Goal: Task Accomplishment & Management: Use online tool/utility

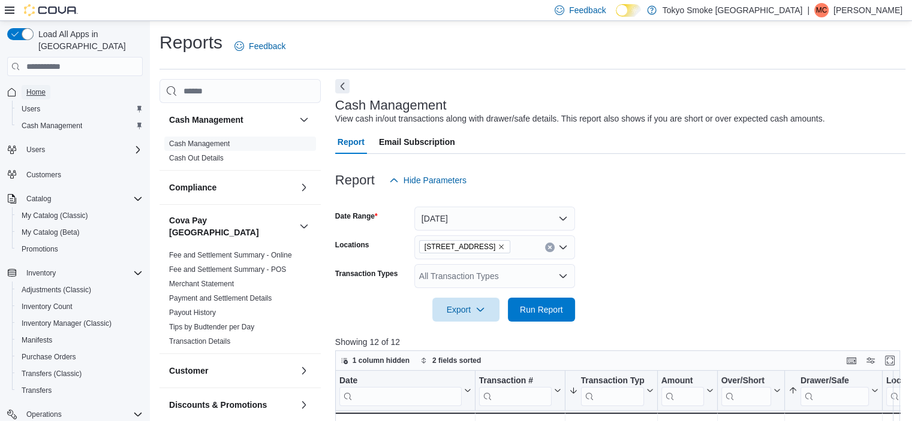
click at [38, 88] on span "Home" at bounding box center [35, 93] width 19 height 10
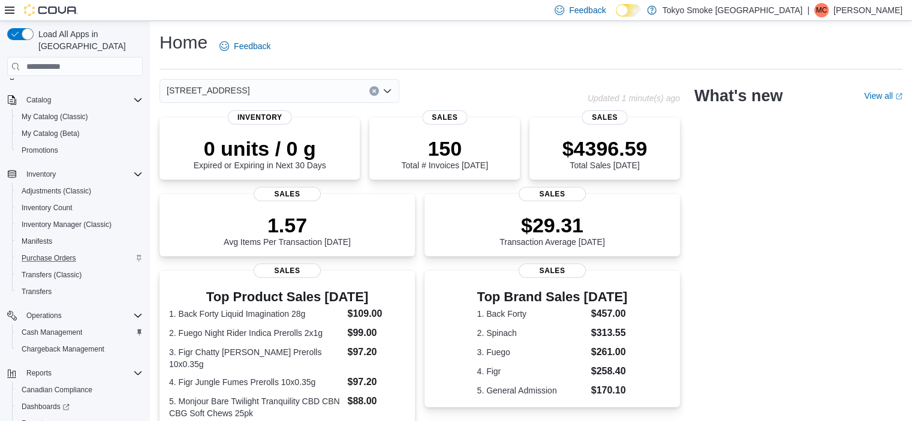
scroll to position [149, 0]
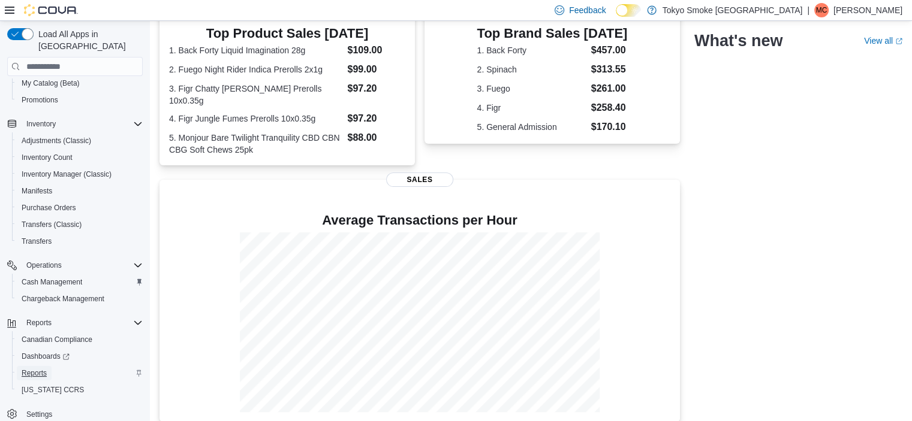
click at [38, 366] on span "Reports" at bounding box center [34, 373] width 25 height 14
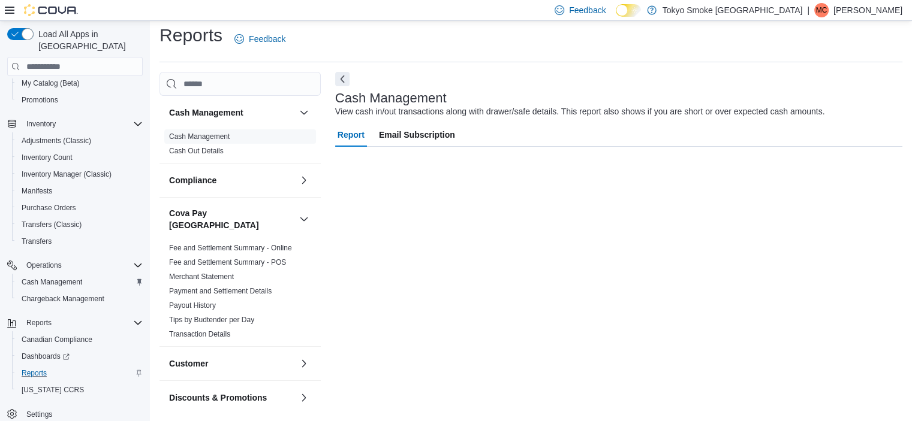
scroll to position [118, 0]
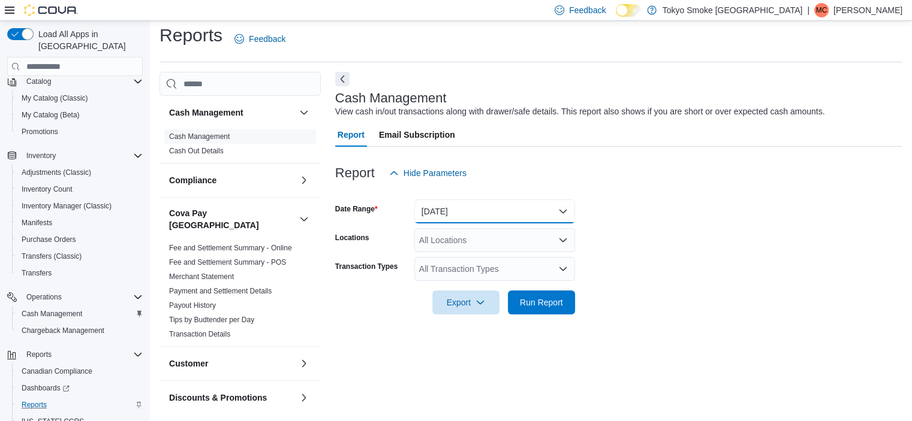
click at [429, 209] on button "[DATE]" at bounding box center [494, 212] width 161 height 24
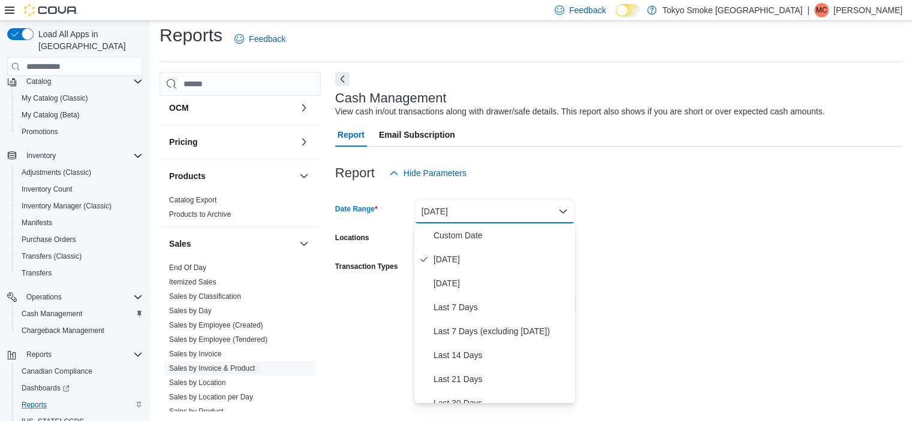
scroll to position [762, 0]
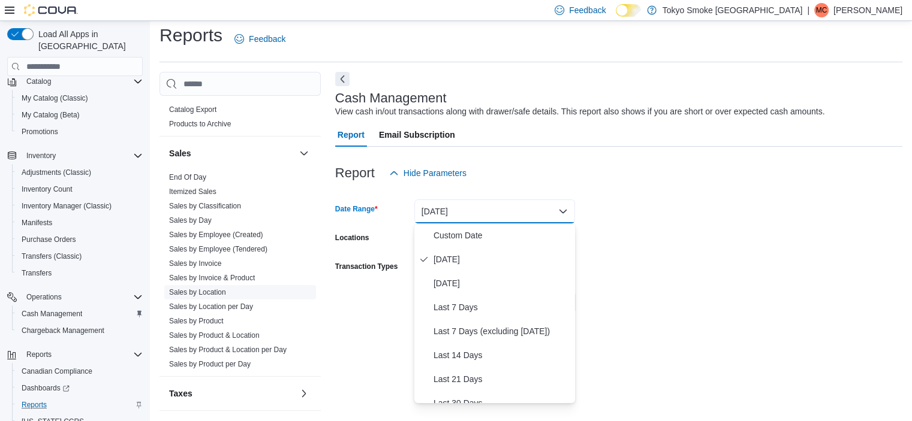
click at [204, 288] on link "Sales by Location" at bounding box center [197, 292] width 57 height 8
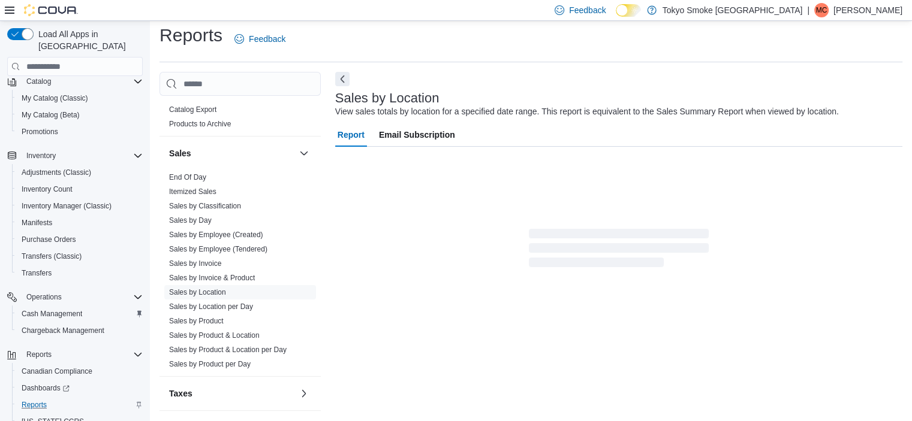
scroll to position [28, 0]
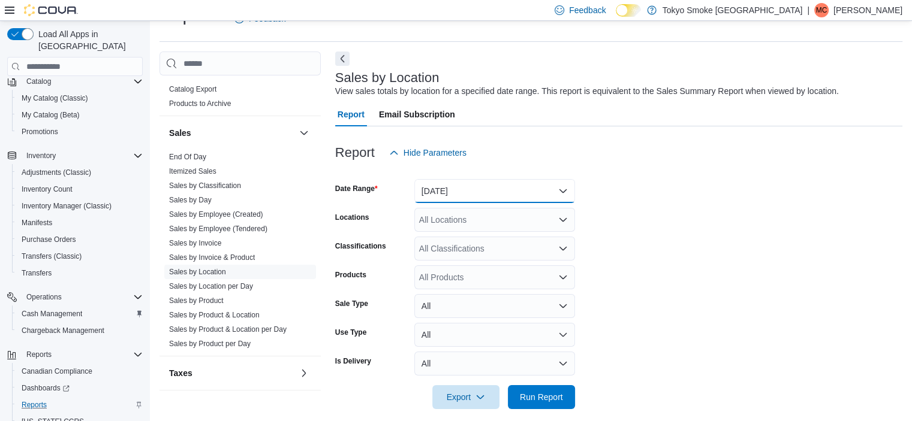
click at [481, 184] on button "[DATE]" at bounding box center [494, 191] width 161 height 24
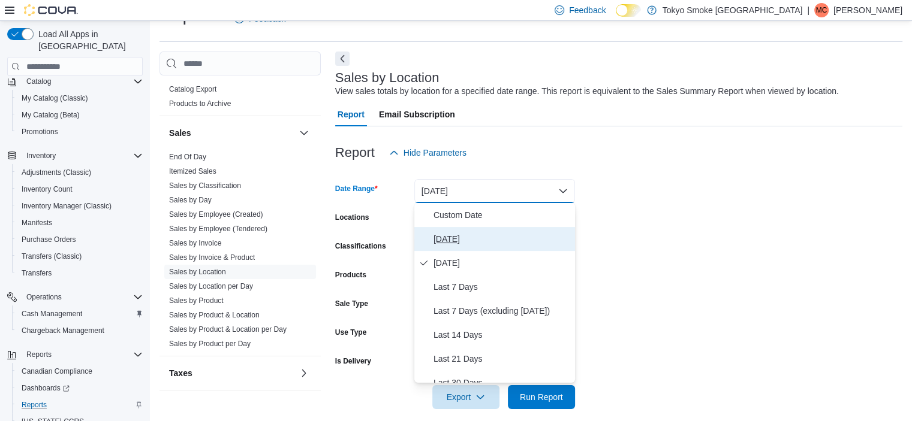
click at [463, 230] on button "[DATE]" at bounding box center [494, 239] width 161 height 24
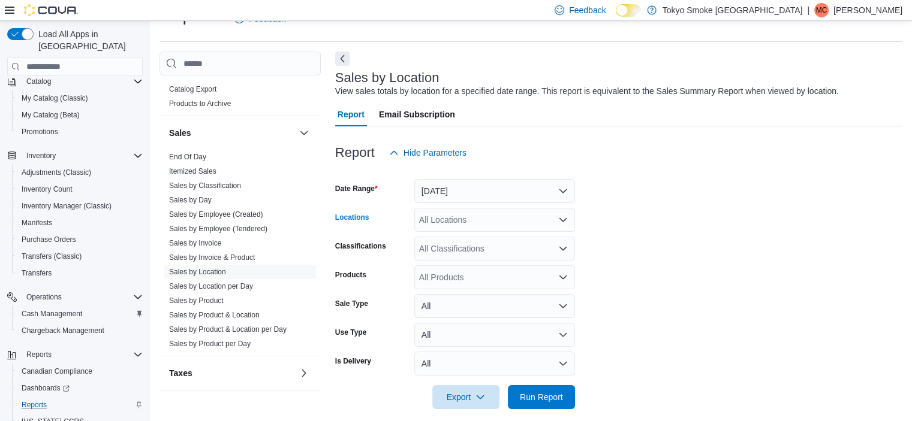
click at [462, 218] on div "All Locations" at bounding box center [494, 220] width 161 height 24
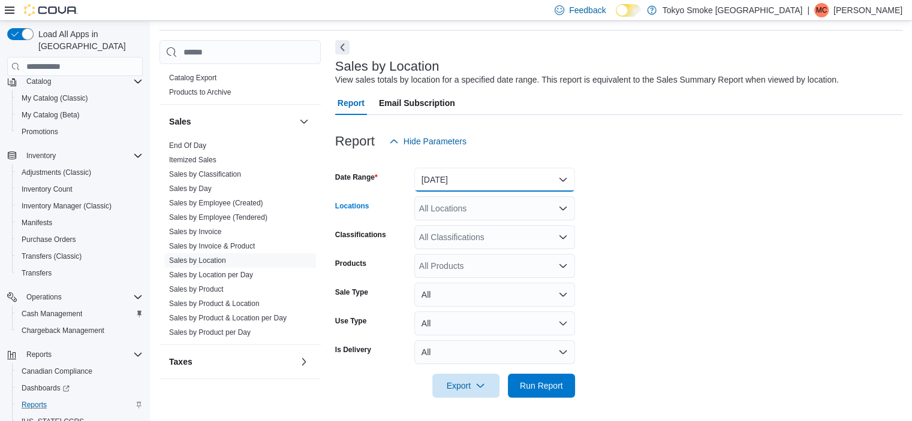
click at [467, 186] on button "[DATE]" at bounding box center [494, 180] width 161 height 24
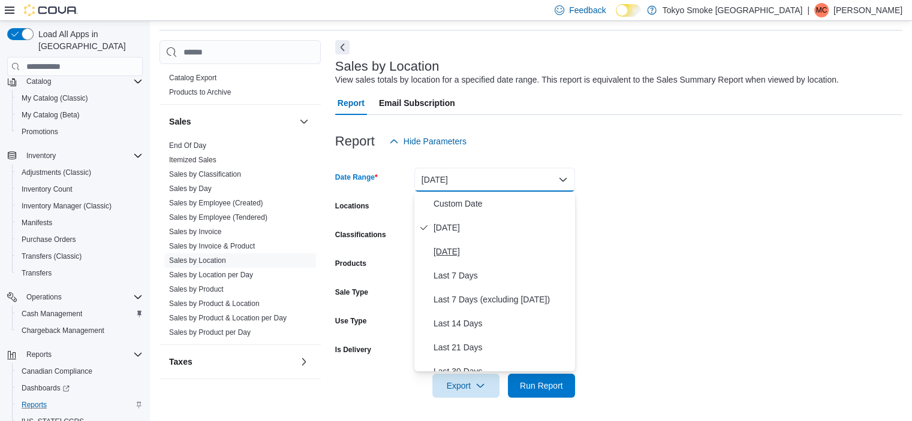
scroll to position [180, 0]
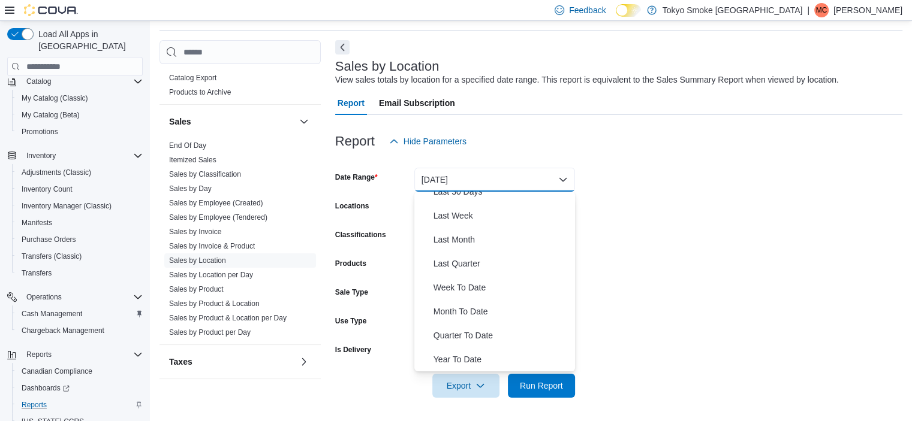
click at [714, 179] on form "Date Range [DATE] Locations All Locations Classifications All Classifications P…" at bounding box center [618, 275] width 567 height 245
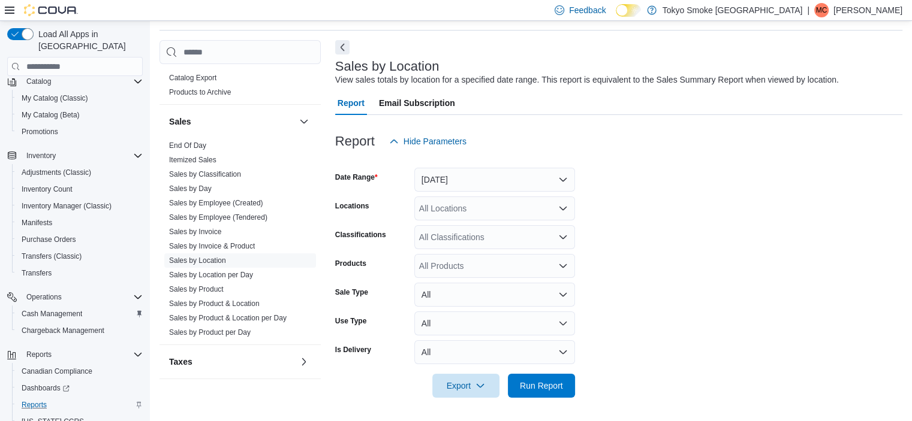
click at [463, 208] on div "All Locations" at bounding box center [494, 209] width 161 height 24
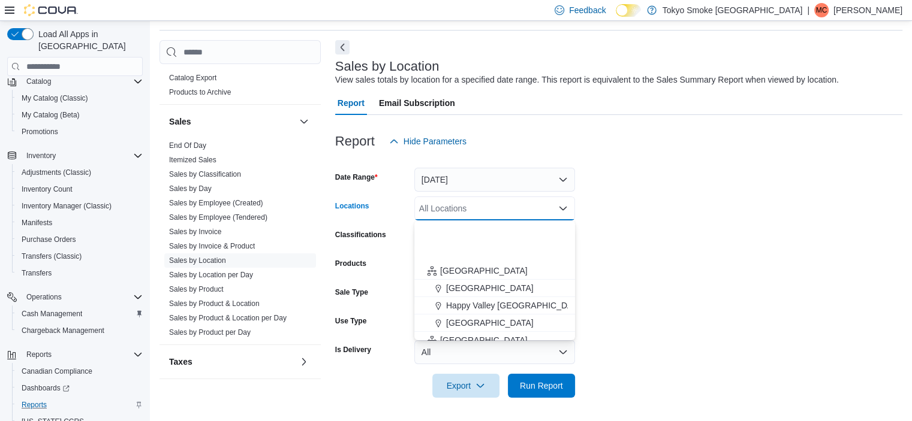
scroll to position [240, 0]
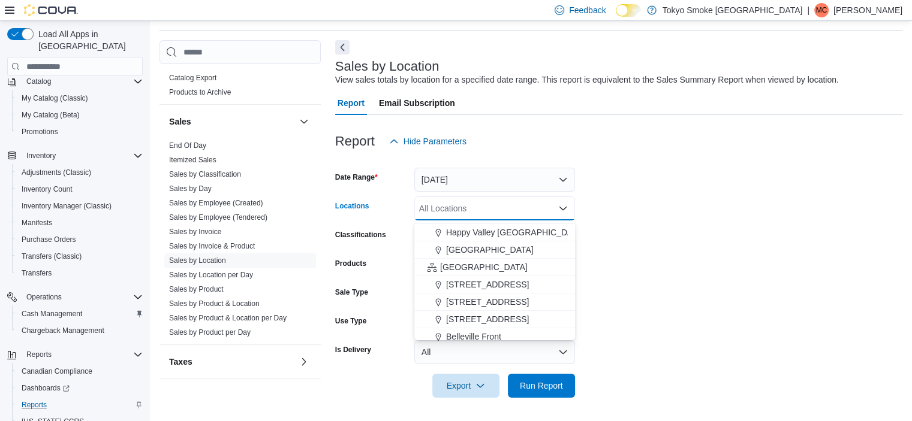
drag, startPoint x: 460, startPoint y: 270, endPoint x: 614, endPoint y: 267, distance: 153.5
click at [460, 269] on span "[GEOGRAPHIC_DATA]" at bounding box center [484, 267] width 88 height 12
click at [701, 258] on form "Date Range [DATE] Locations [GEOGRAPHIC_DATA] Combo box. Selected. [GEOGRAPHIC_…" at bounding box center [618, 275] width 567 height 245
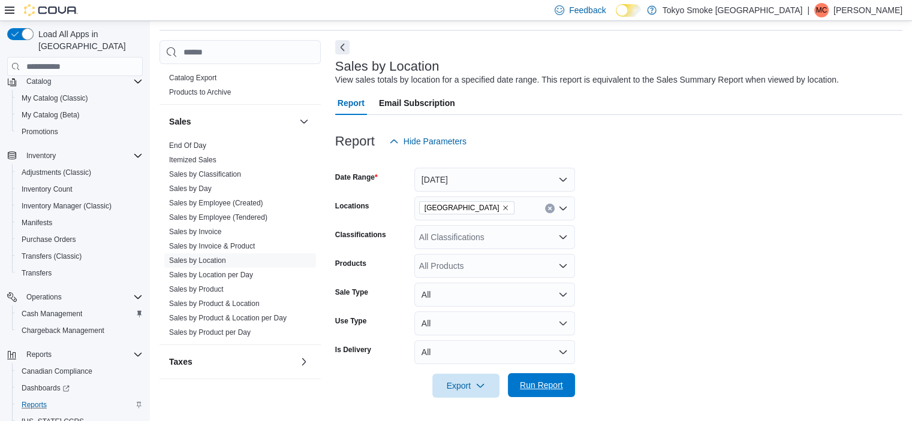
click at [557, 393] on span "Run Report" at bounding box center [541, 386] width 53 height 24
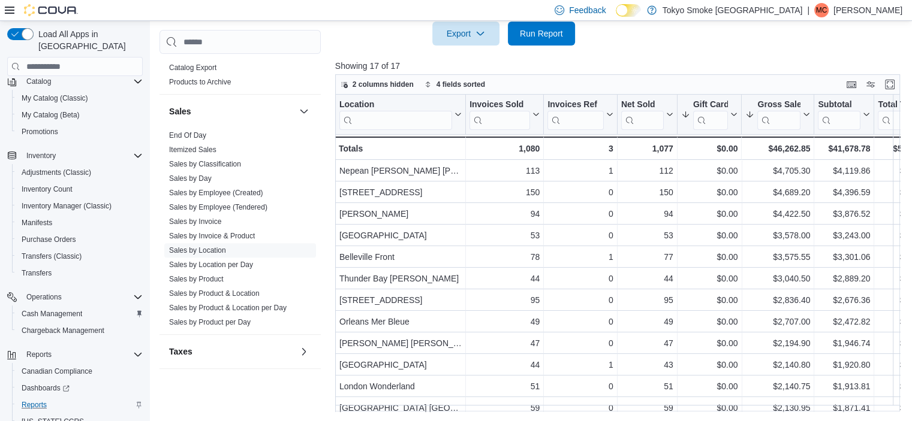
scroll to position [391, 0]
